Goal: Task Accomplishment & Management: Use online tool/utility

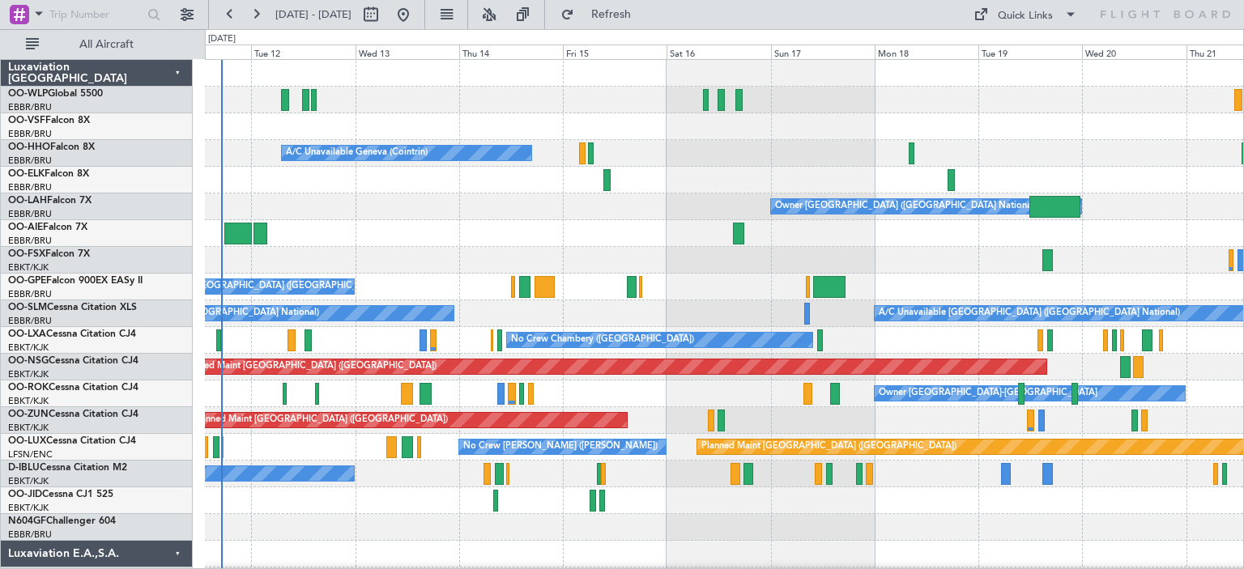
click at [614, 203] on div "Owner [GEOGRAPHIC_DATA] ([GEOGRAPHIC_DATA] National)" at bounding box center [724, 207] width 1038 height 27
click at [502, 14] on button at bounding box center [489, 15] width 26 height 26
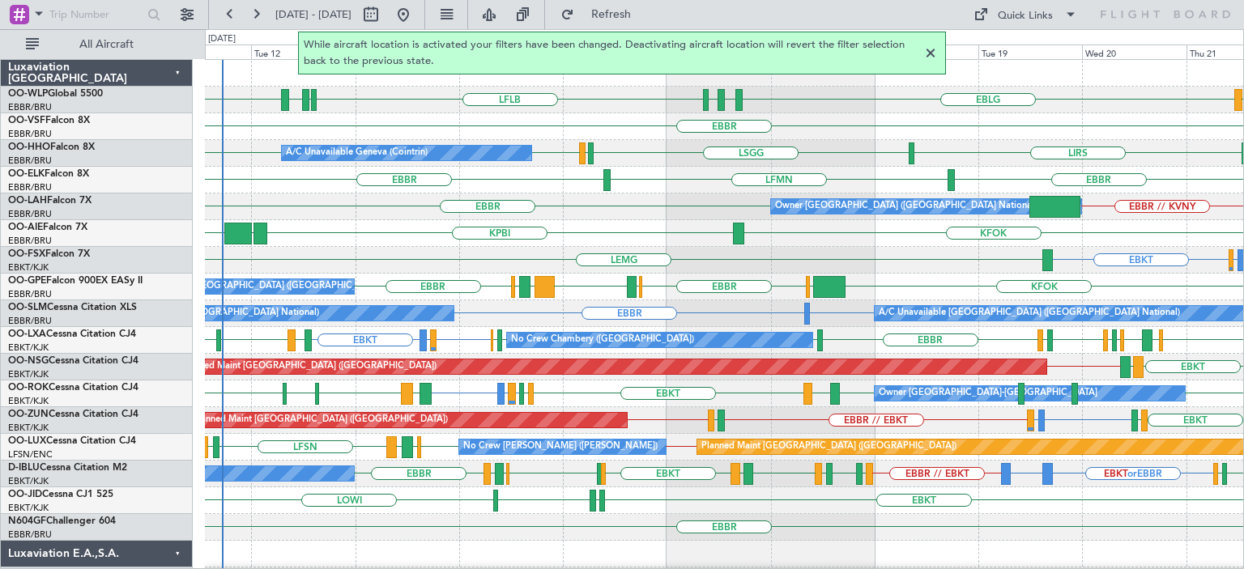
click at [930, 52] on div at bounding box center [930, 53] width 19 height 19
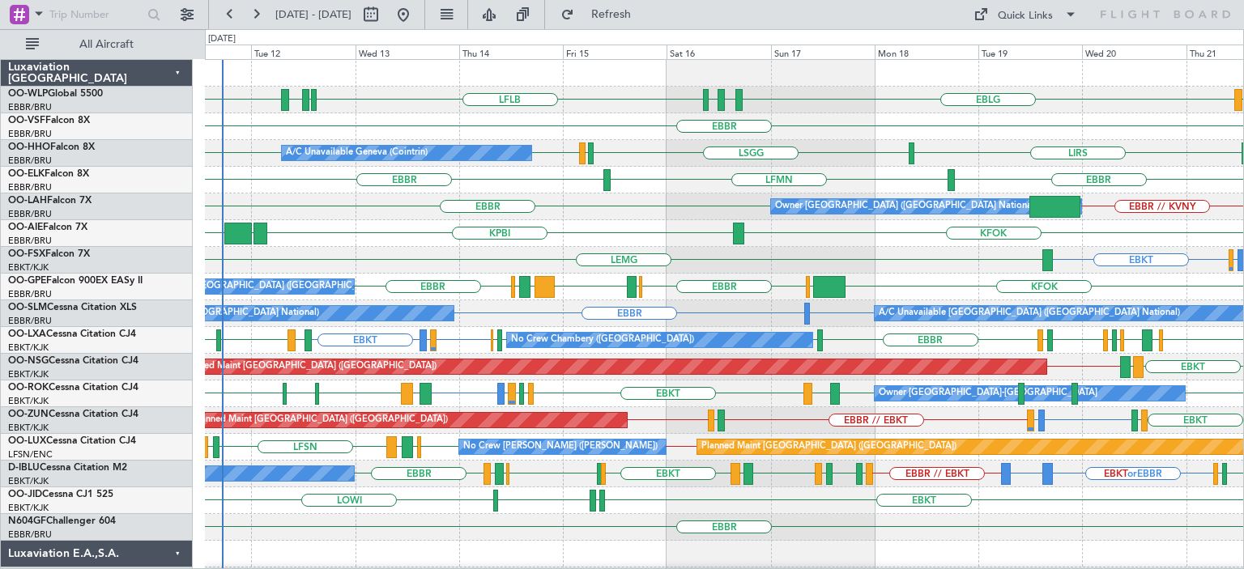
click at [669, 168] on div "EBBR LFMN [GEOGRAPHIC_DATA]" at bounding box center [724, 180] width 1038 height 27
click at [987, 12] on span at bounding box center [979, 14] width 19 height 19
click at [998, 53] on button "Trip Builder" at bounding box center [1027, 53] width 122 height 39
click at [646, 14] on span "Refresh" at bounding box center [612, 14] width 68 height 11
click at [664, 130] on div "EBBR" at bounding box center [724, 126] width 1038 height 27
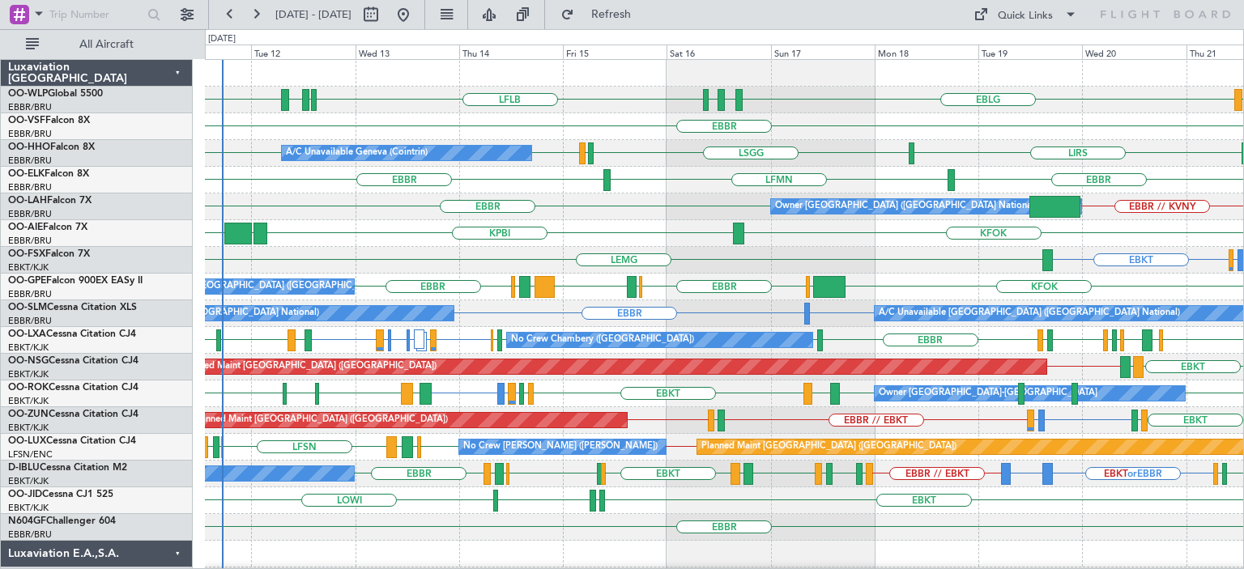
click at [463, 242] on div "KPBI KBGR [GEOGRAPHIC_DATA] KFOK" at bounding box center [724, 233] width 1038 height 27
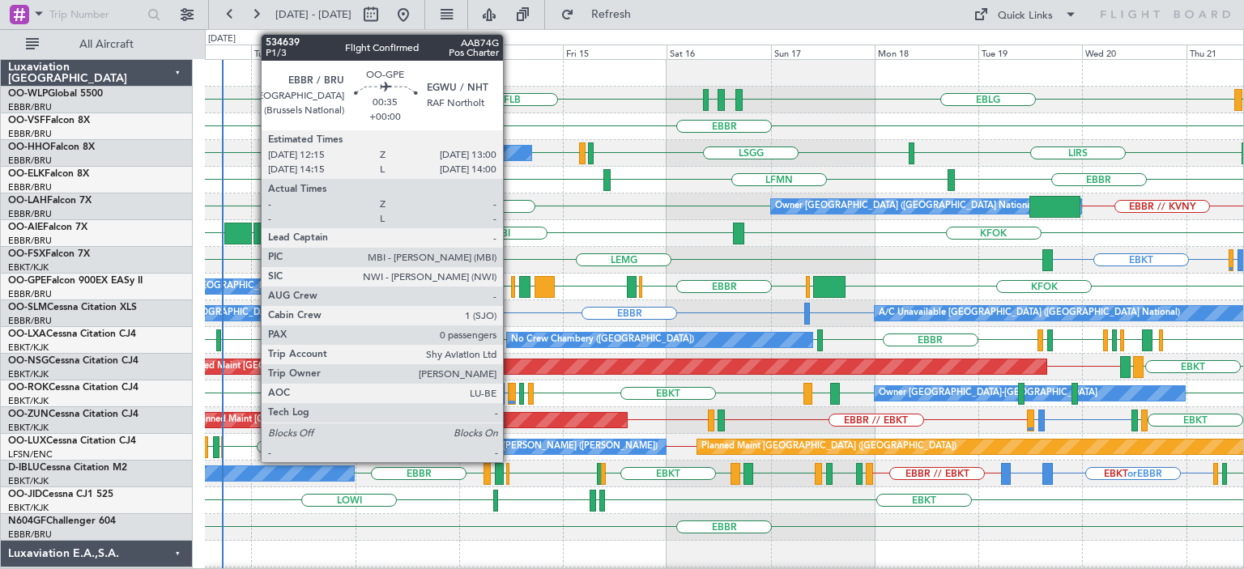
click at [511, 279] on div at bounding box center [513, 287] width 4 height 22
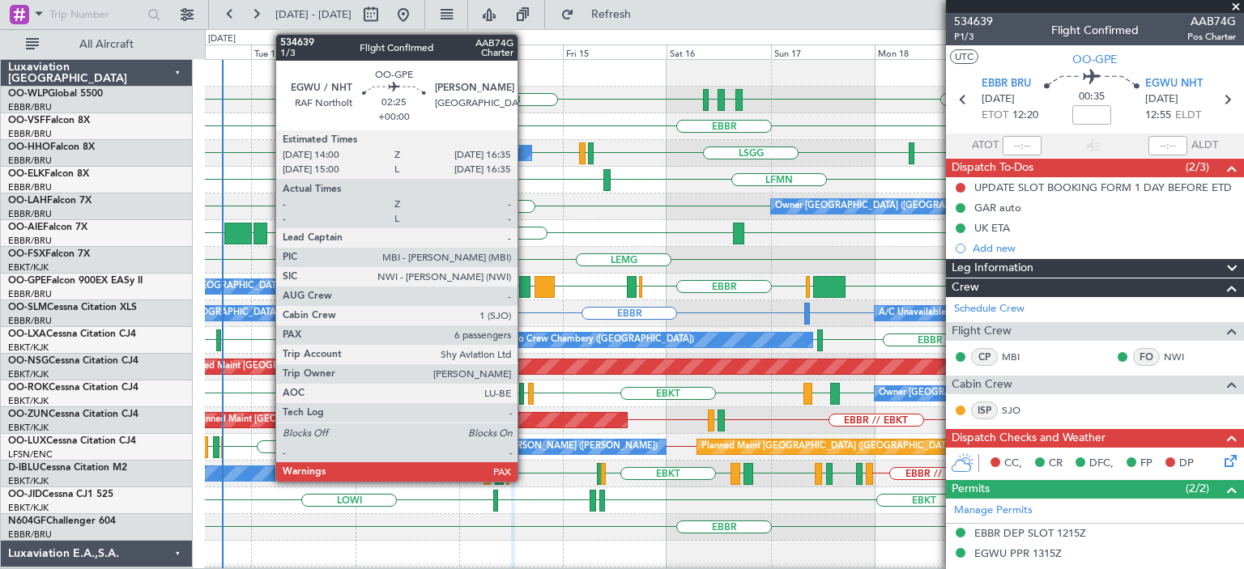
click at [524, 279] on div at bounding box center [524, 287] width 11 height 22
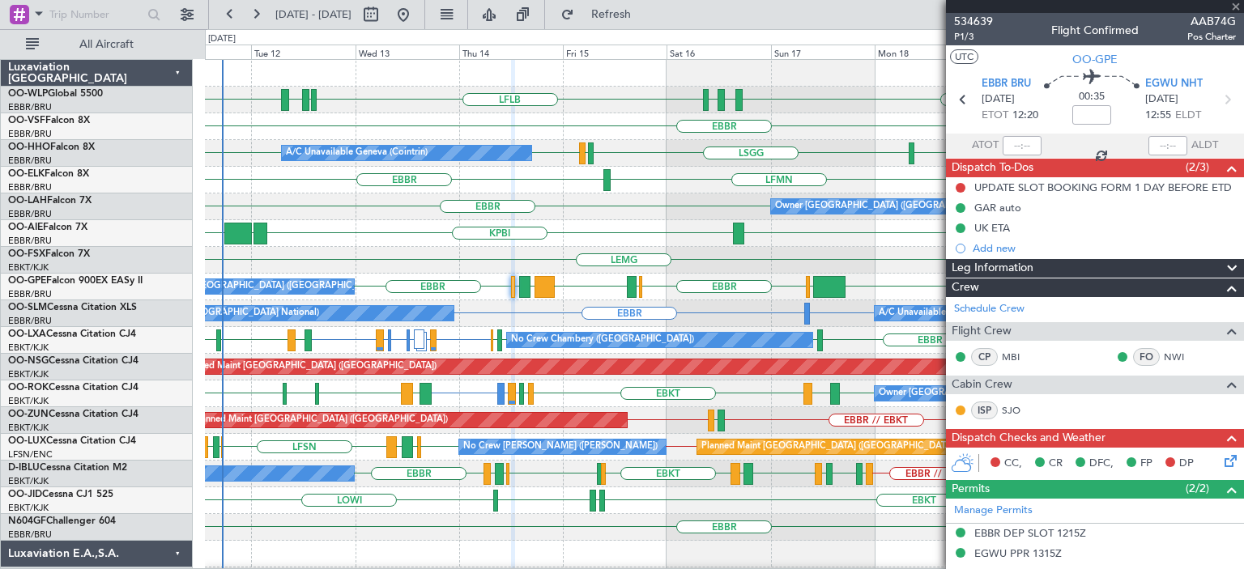
type input "6"
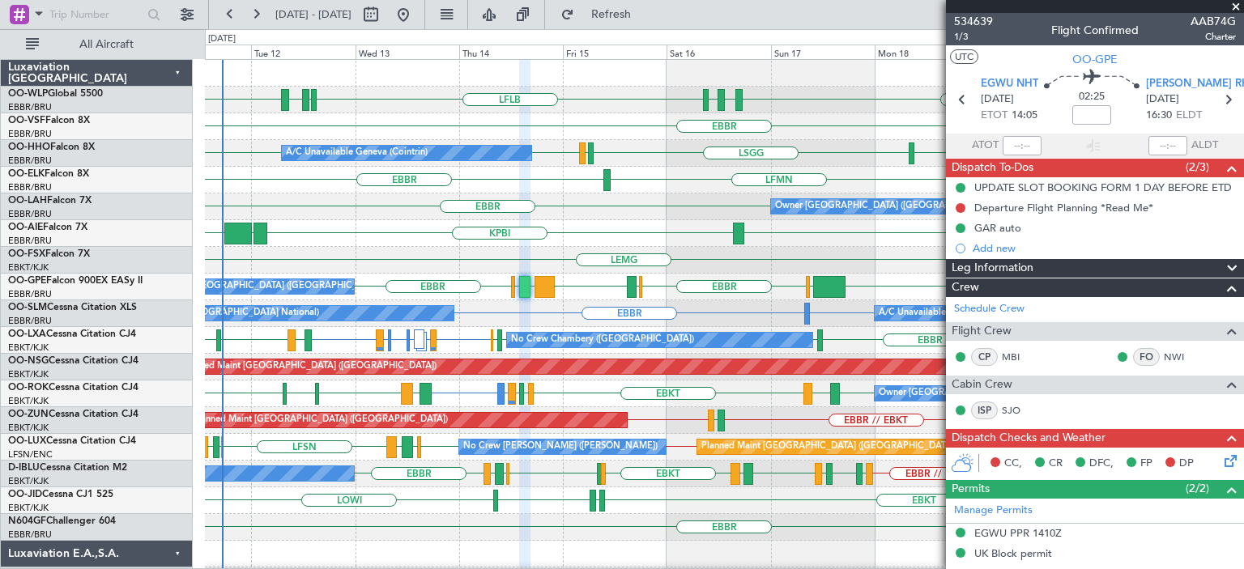
click at [1235, 3] on span at bounding box center [1236, 7] width 16 height 15
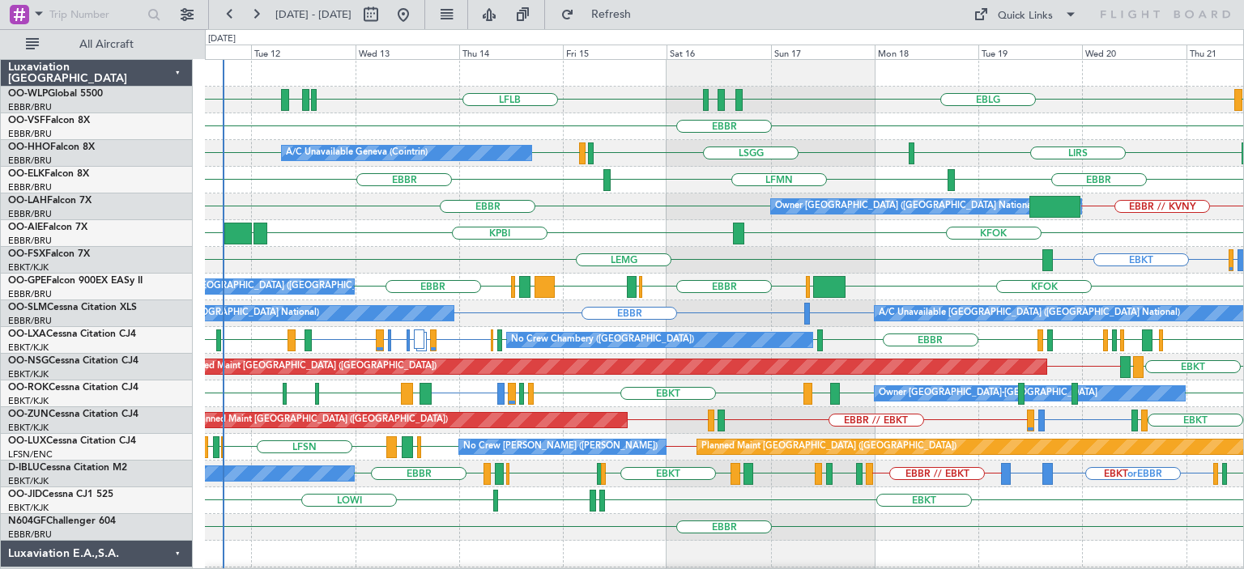
click at [538, 216] on div "EBBR EBBR // KVNY Owner [GEOGRAPHIC_DATA] (Brussels National)" at bounding box center [724, 207] width 1038 height 27
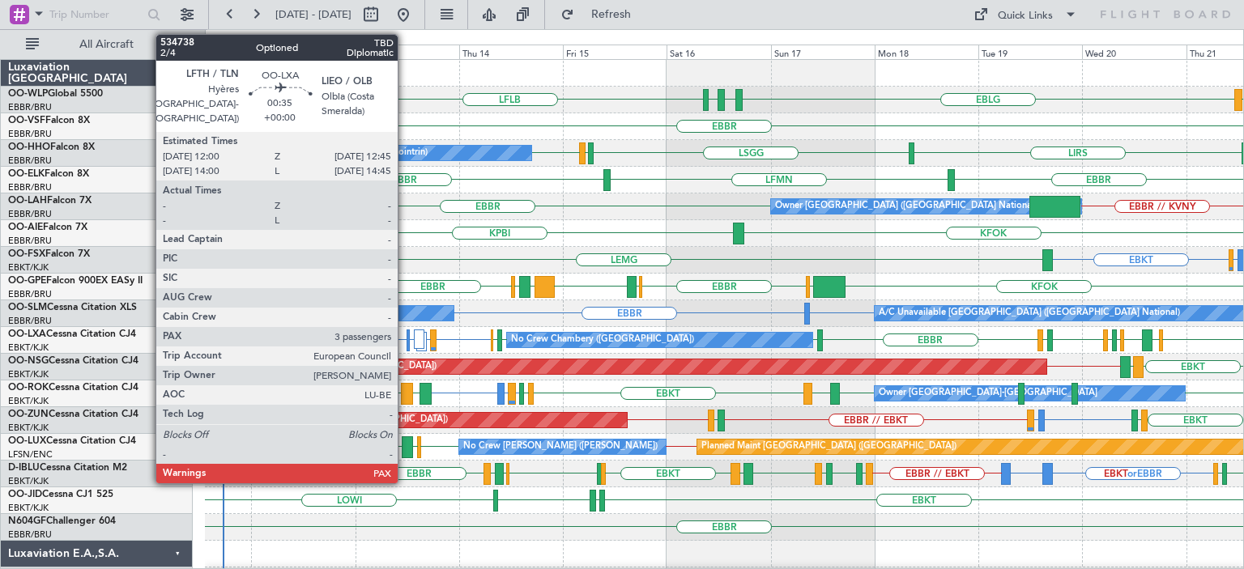
click at [407, 336] on div at bounding box center [409, 341] width 4 height 22
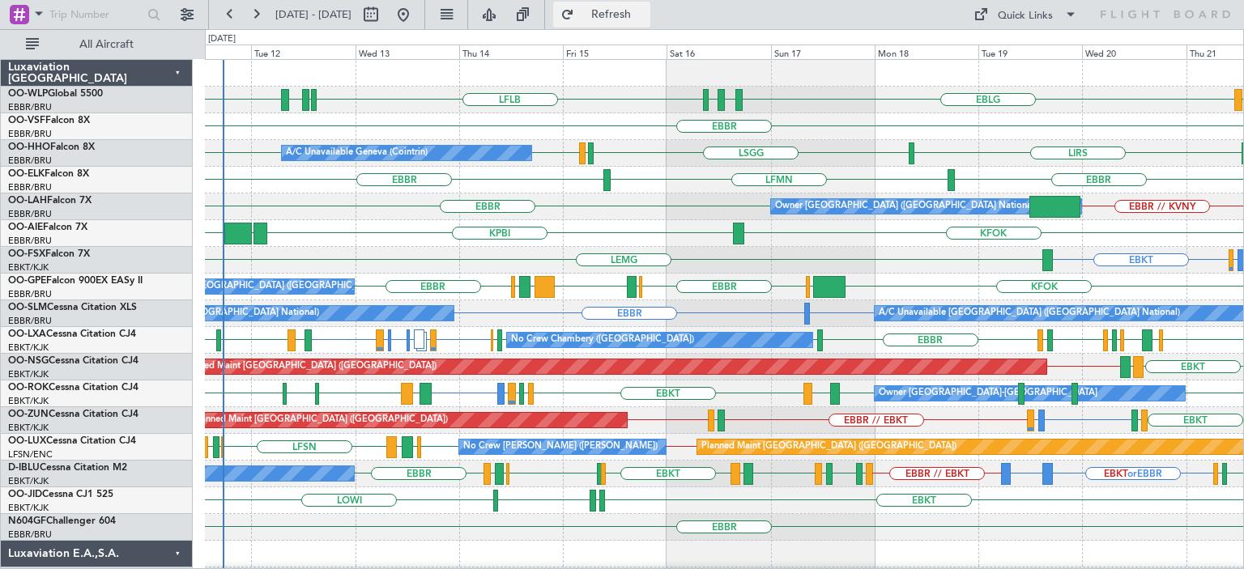
click at [629, 11] on button "Refresh" at bounding box center [601, 15] width 97 height 26
click at [659, 173] on div "LFMN [GEOGRAPHIC_DATA] [GEOGRAPHIC_DATA]" at bounding box center [724, 180] width 1038 height 27
click at [406, 242] on div "KFOK KPBI KBGR [GEOGRAPHIC_DATA]" at bounding box center [724, 233] width 1038 height 27
